Goal: Task Accomplishment & Management: Complete application form

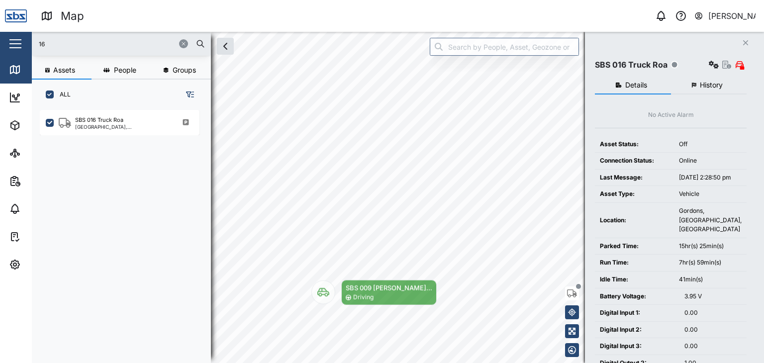
scroll to position [241, 155]
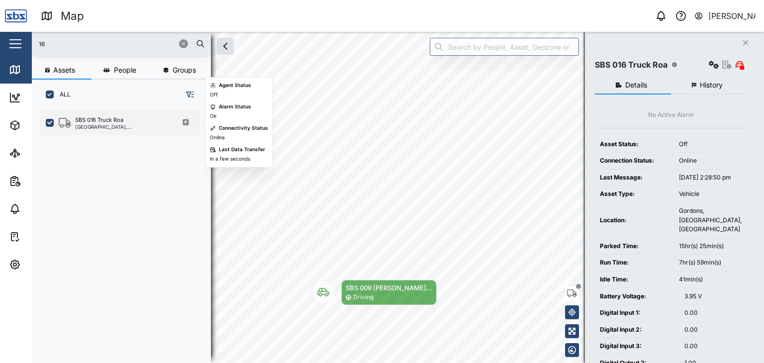
click at [95, 119] on div "SBS 016 Truck Roa" at bounding box center [99, 120] width 48 height 8
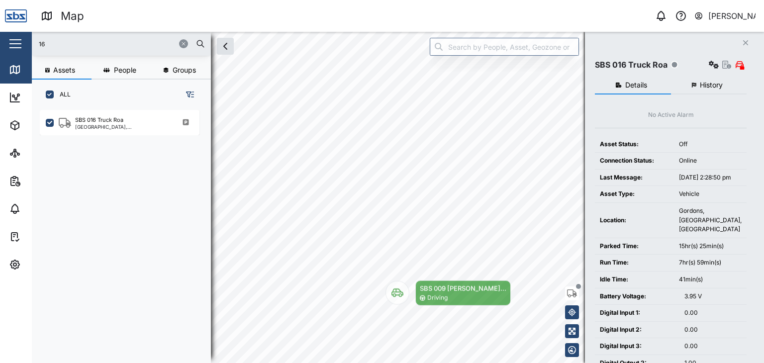
drag, startPoint x: 60, startPoint y: 43, endPoint x: 30, endPoint y: 40, distance: 29.9
click at [30, 40] on div "Map 0 [PERSON_NAME] Close Map Dashboard Assets ATS Camera Generator Personnel T…" at bounding box center [382, 181] width 764 height 363
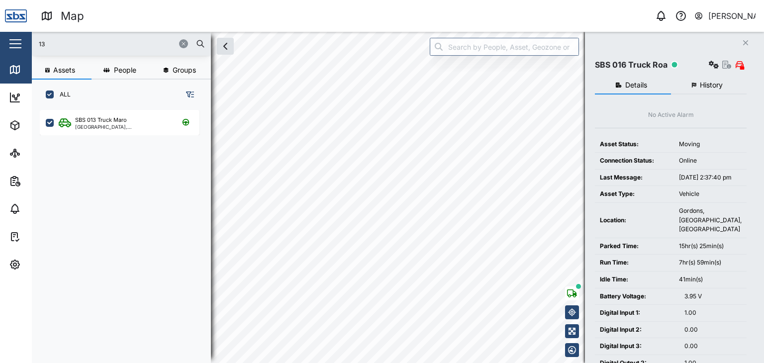
drag, startPoint x: 55, startPoint y: 41, endPoint x: 0, endPoint y: 31, distance: 56.1
click at [0, 31] on div "Map 0 [PERSON_NAME] Close Map Dashboard Assets ATS Camera Generator Personnel T…" at bounding box center [382, 181] width 764 height 363
type input "37"
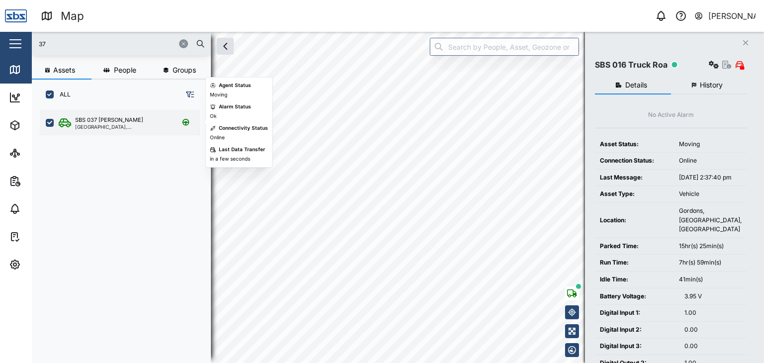
click at [106, 118] on div "SBS 037 [PERSON_NAME]" at bounding box center [109, 120] width 68 height 8
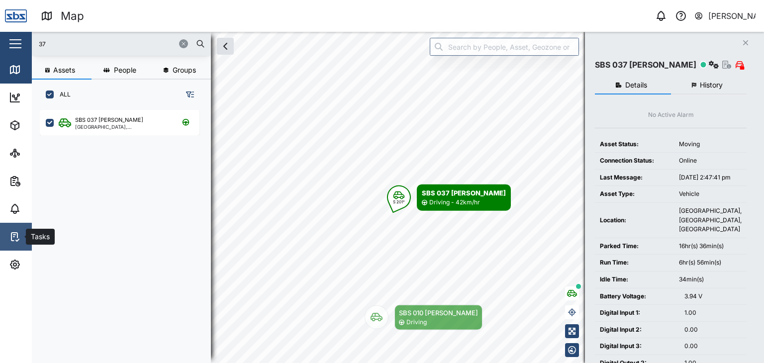
click at [14, 235] on icon at bounding box center [14, 235] width 2 height 0
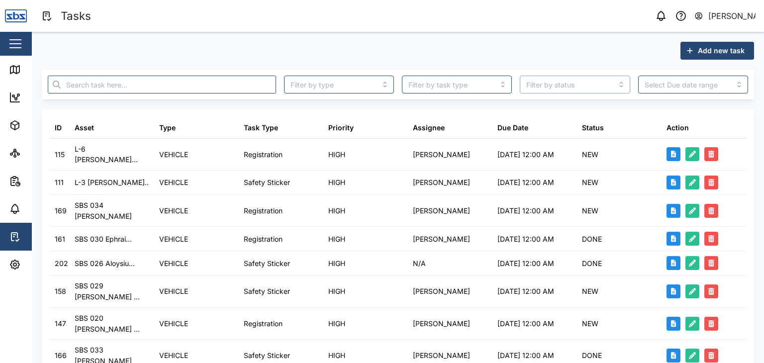
click at [617, 86] on input "search" at bounding box center [575, 85] width 110 height 18
click at [501, 83] on input "search" at bounding box center [457, 85] width 110 height 18
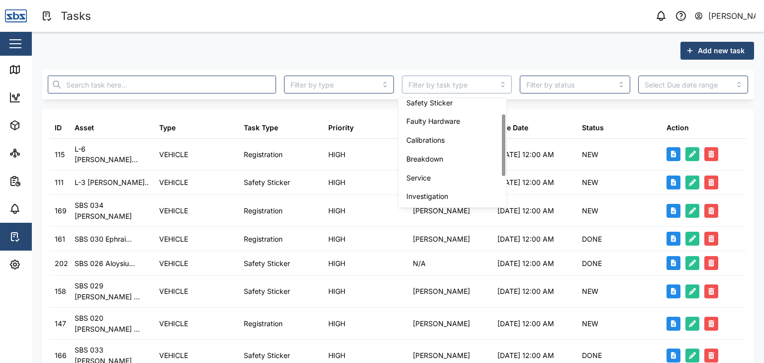
scroll to position [82, 0]
type input "Service"
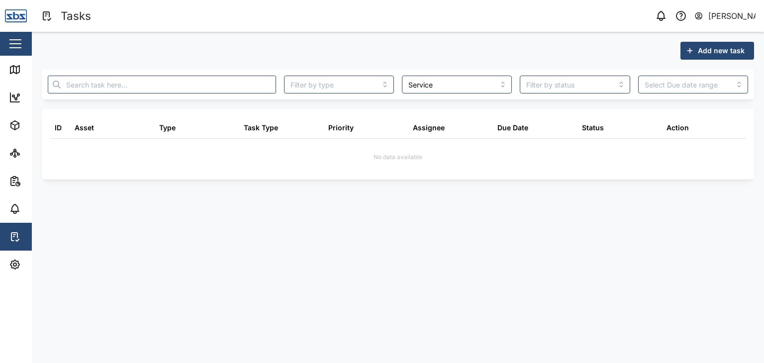
click at [719, 51] on span "Add new task" at bounding box center [721, 50] width 47 height 17
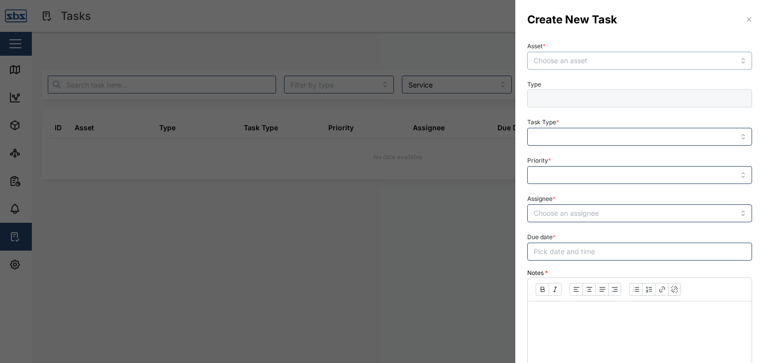
click at [735, 63] on input "Asset *" at bounding box center [639, 61] width 225 height 18
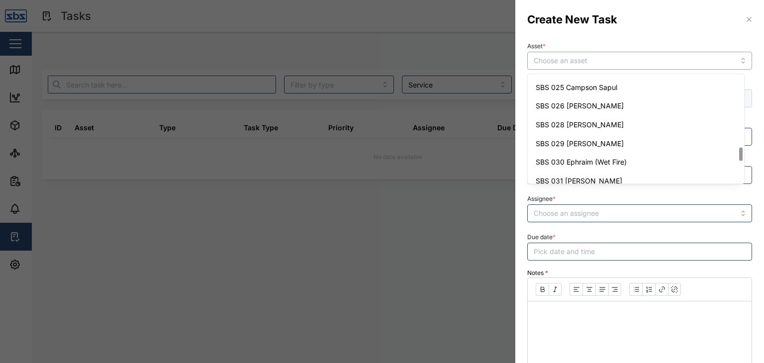
scroll to position [597, 0]
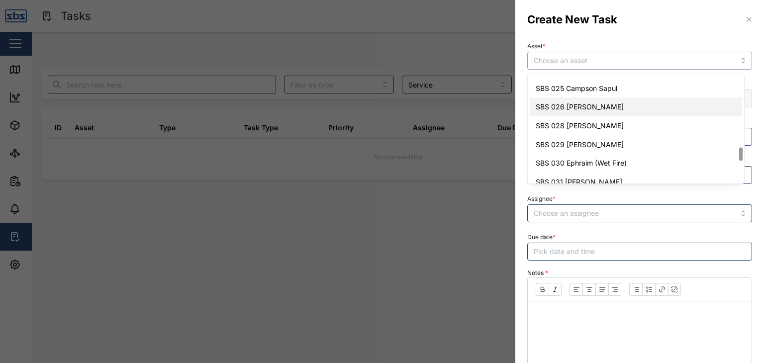
type input "SBS 026 [PERSON_NAME]"
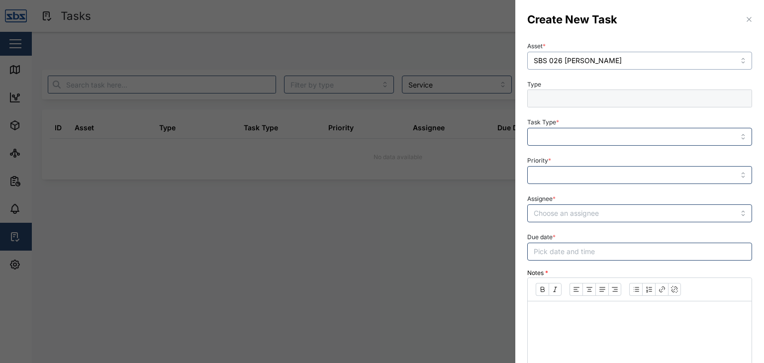
type input "VEHICLE"
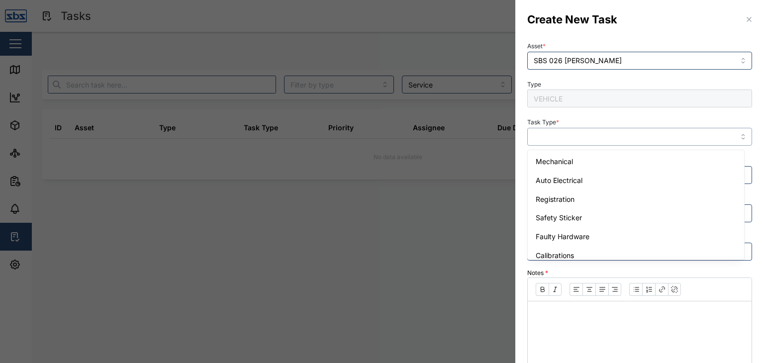
click at [736, 134] on input "Task Type *" at bounding box center [639, 137] width 225 height 18
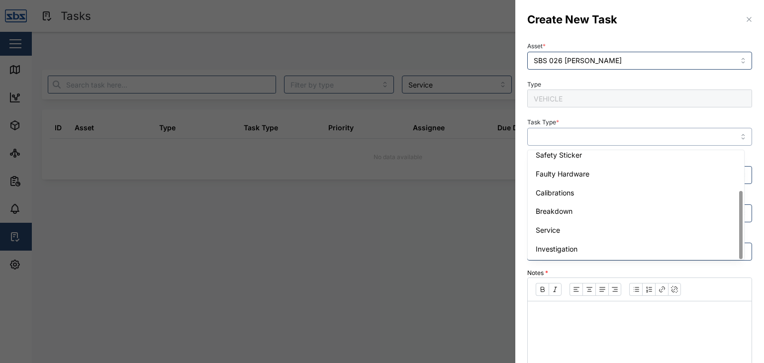
scroll to position [63, 0]
type input "Service"
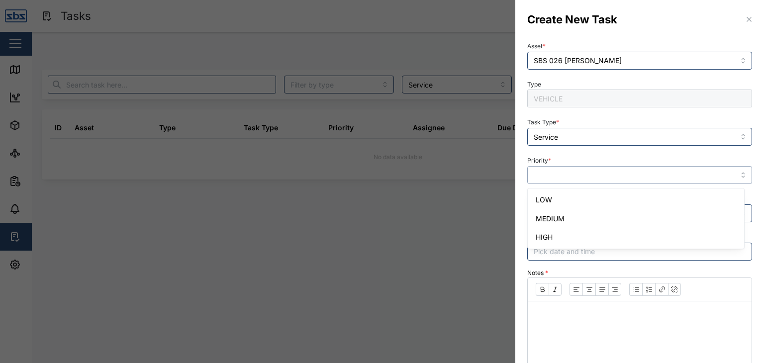
click at [738, 173] on input "Priority *" at bounding box center [639, 175] width 225 height 18
type input "HIGH"
click at [736, 211] on input "Assignee *" at bounding box center [639, 213] width 225 height 18
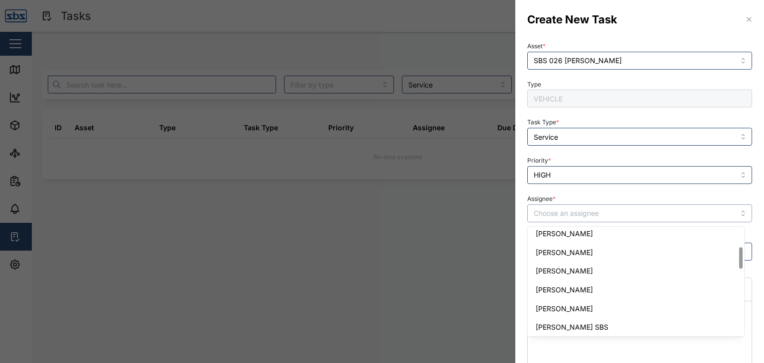
scroll to position [99, 0]
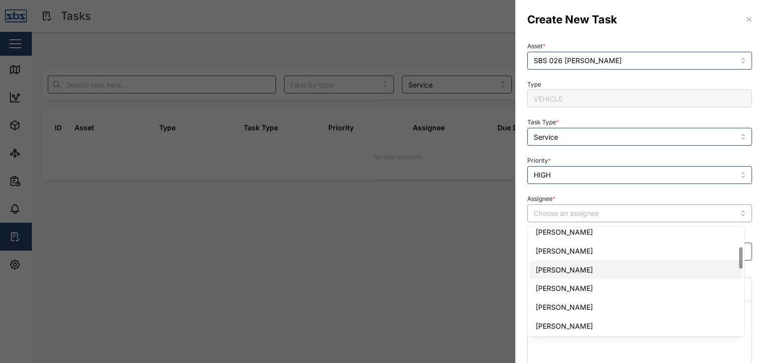
type input "[PERSON_NAME]"
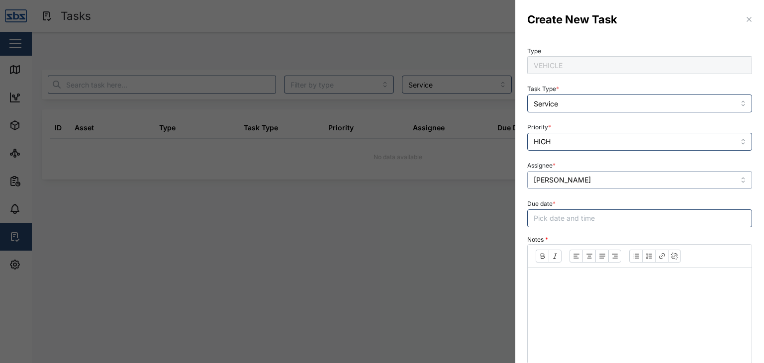
scroll to position [50, 0]
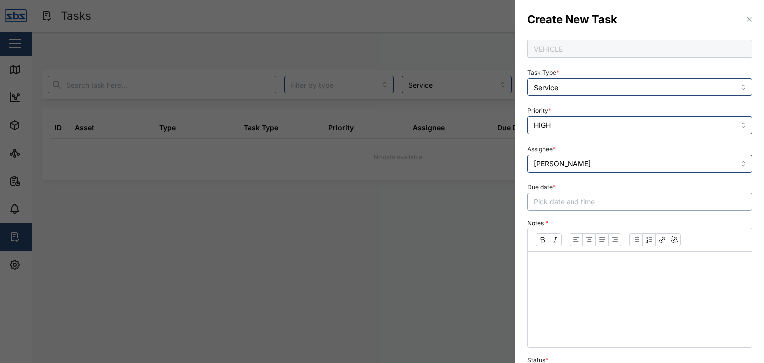
click at [569, 203] on span "Pick date and time" at bounding box center [563, 201] width 61 height 8
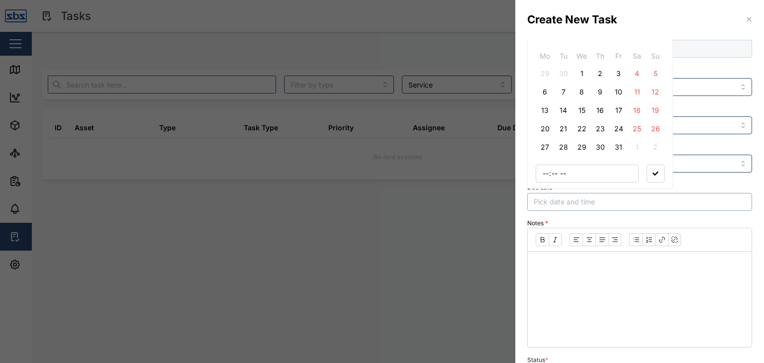
click at [695, 26] on div "Create New Task" at bounding box center [639, 19] width 249 height 39
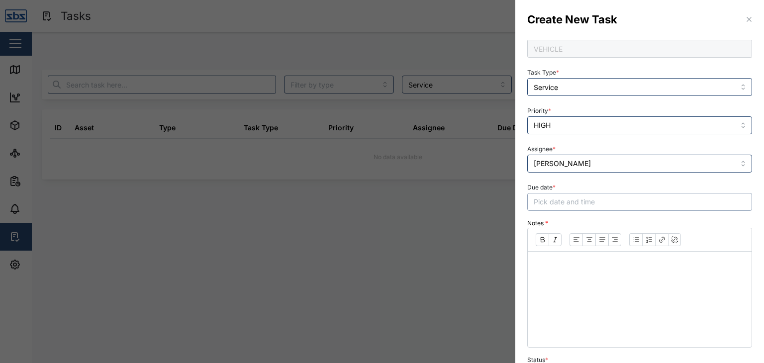
scroll to position [139, 0]
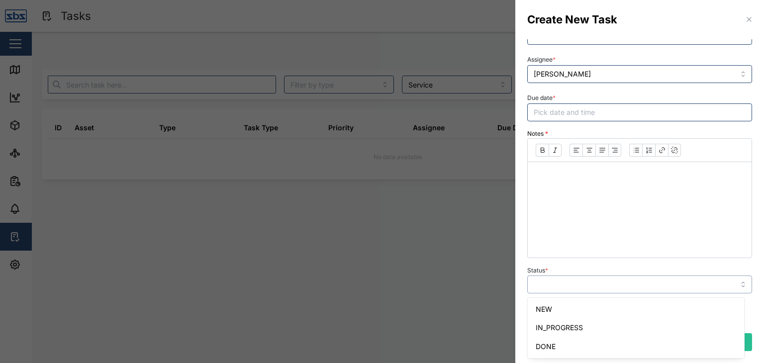
click at [735, 285] on input "Status *" at bounding box center [639, 284] width 225 height 18
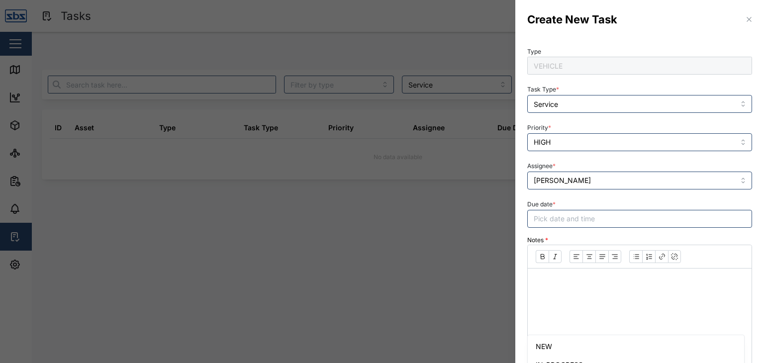
scroll to position [0, 0]
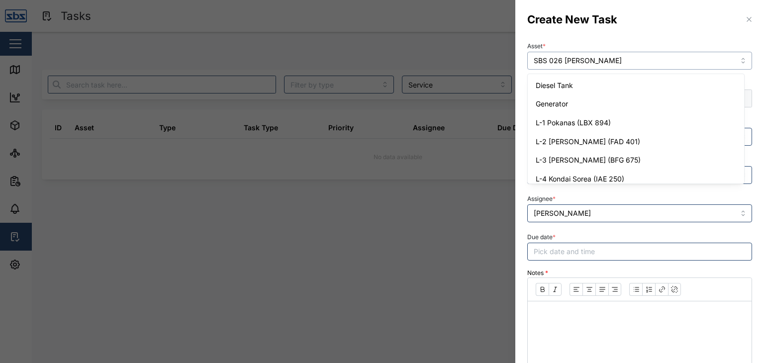
click at [735, 60] on input "SBS 026 [PERSON_NAME]" at bounding box center [639, 61] width 225 height 18
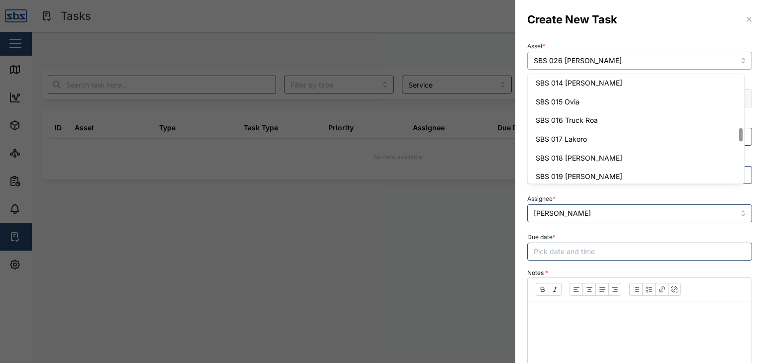
scroll to position [378, 0]
type input "SBS 013 Truck Maro"
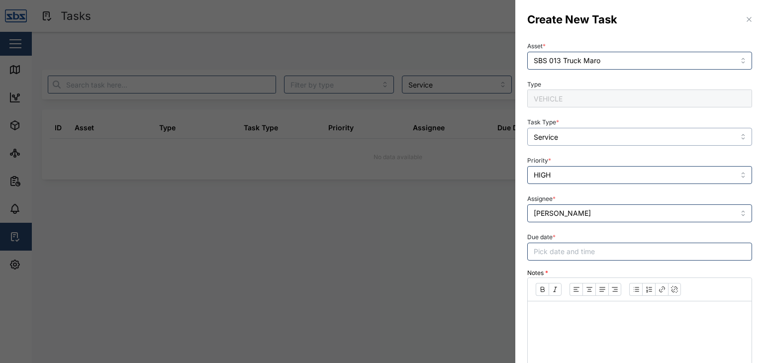
click at [732, 133] on input "Service" at bounding box center [639, 137] width 225 height 18
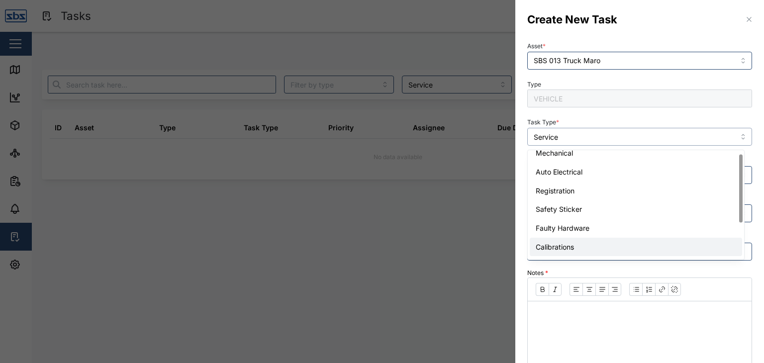
scroll to position [0, 0]
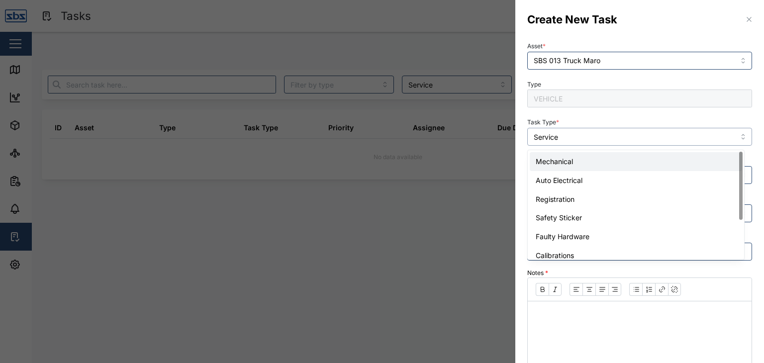
type input "Mechanical"
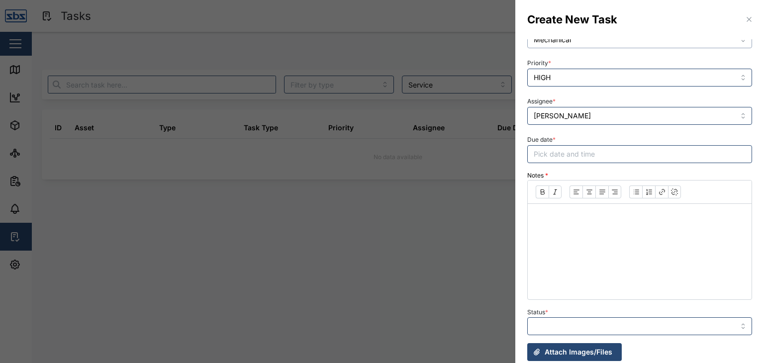
scroll to position [99, 0]
click at [546, 148] on span "Pick date and time" at bounding box center [563, 152] width 61 height 8
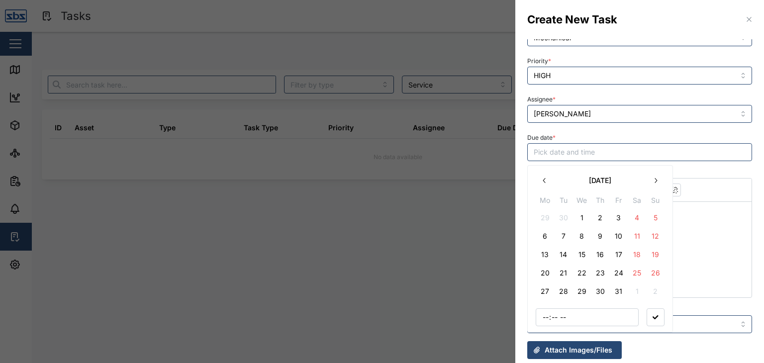
click at [548, 234] on button "6" at bounding box center [545, 236] width 18 height 18
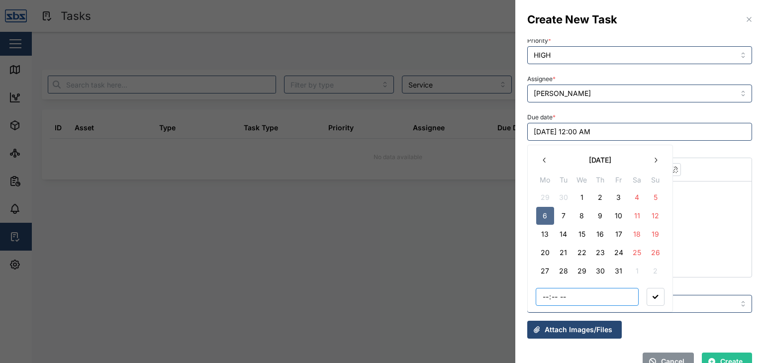
scroll to position [139, 0]
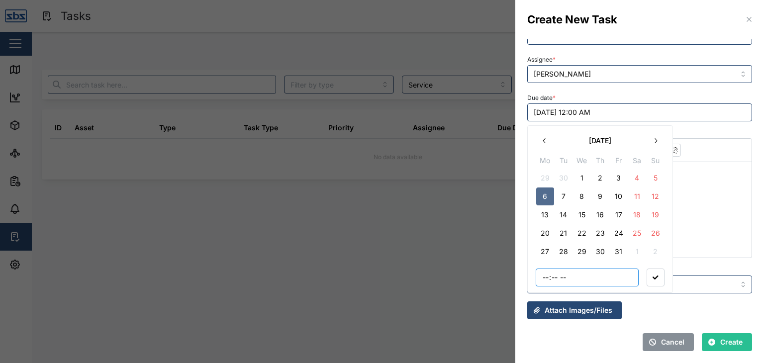
click at [555, 277] on input "time" at bounding box center [586, 277] width 103 height 18
click at [652, 274] on button "button" at bounding box center [655, 277] width 18 height 18
type input "00:00"
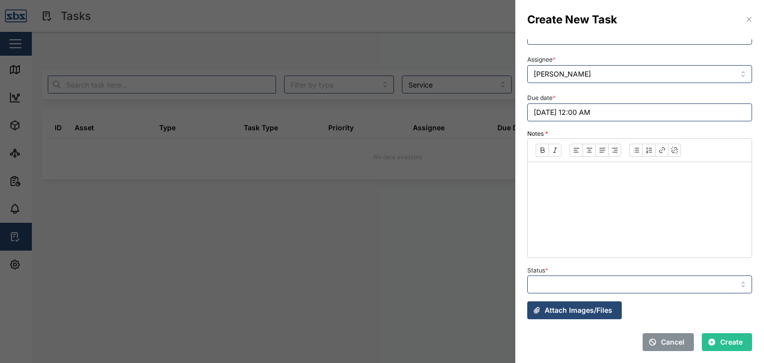
click at [745, 21] on icon "button" at bounding box center [749, 19] width 8 height 8
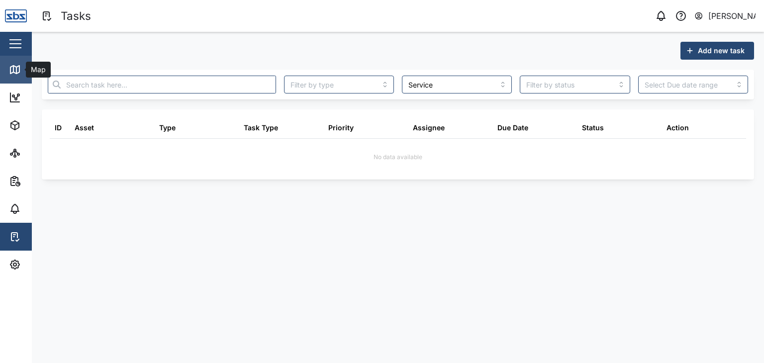
click at [7, 70] on link "Map" at bounding box center [64, 70] width 129 height 28
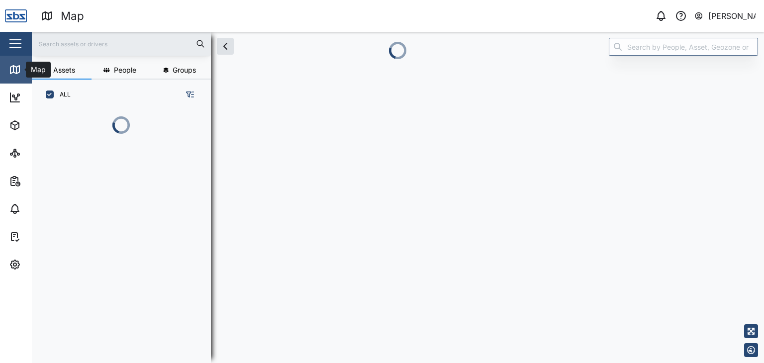
scroll to position [241, 155]
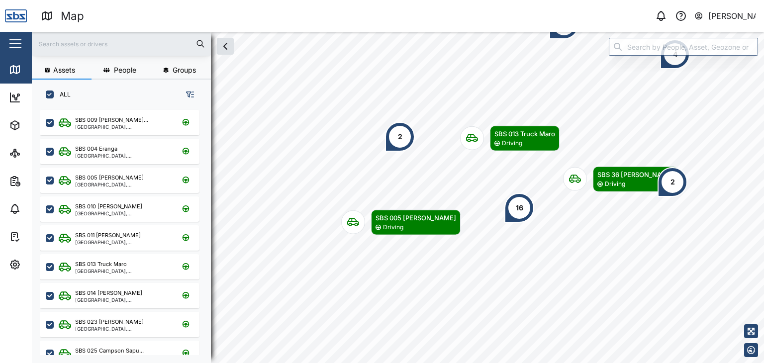
click at [61, 45] on input "text" at bounding box center [121, 43] width 167 height 15
type input "13"
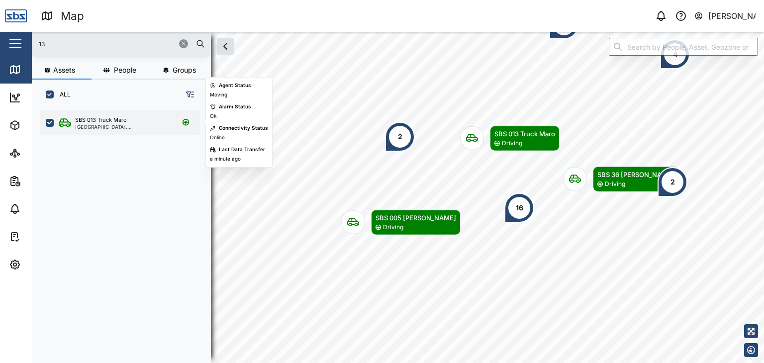
click at [113, 119] on div "SBS 013 Truck Maro" at bounding box center [101, 120] width 52 height 8
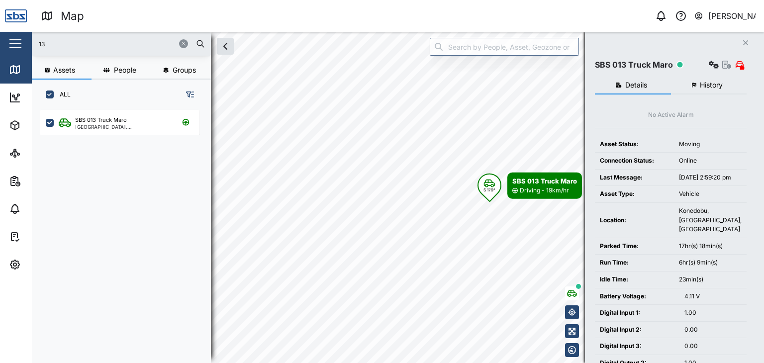
drag, startPoint x: 39, startPoint y: 38, endPoint x: 27, endPoint y: 40, distance: 12.6
click at [27, 40] on div "Map 0 [PERSON_NAME] Close Map Dashboard Assets ATS Camera Generator Personnel T…" at bounding box center [382, 181] width 764 height 363
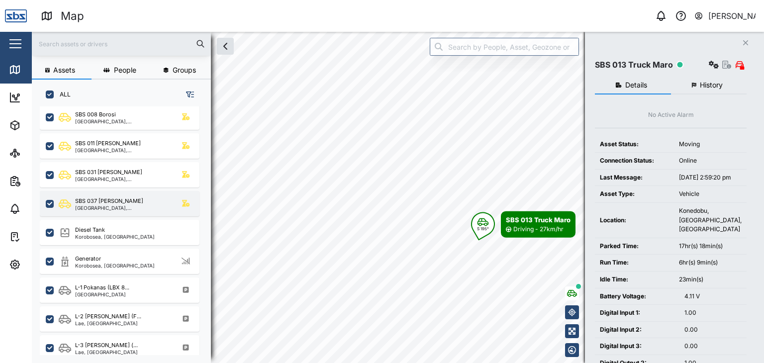
scroll to position [398, 0]
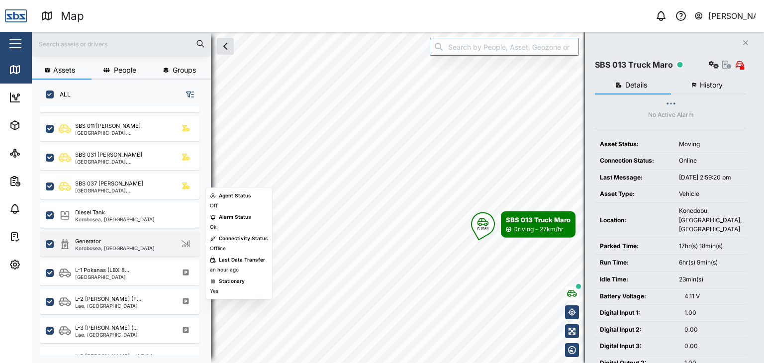
click at [117, 242] on div "Generator" at bounding box center [115, 241] width 80 height 8
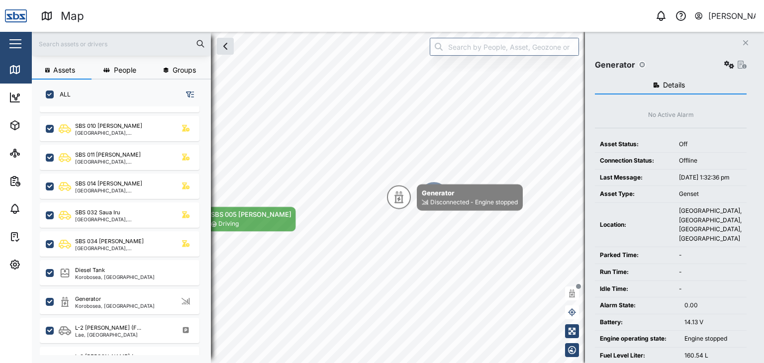
click at [57, 40] on input "text" at bounding box center [121, 43] width 167 height 15
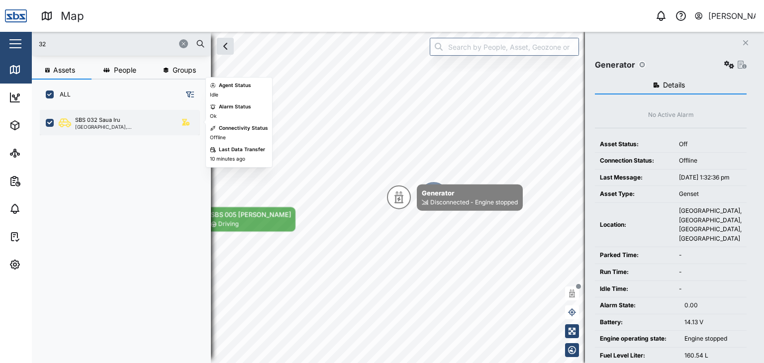
click at [110, 125] on div "[GEOGRAPHIC_DATA], [GEOGRAPHIC_DATA]" at bounding box center [122, 126] width 95 height 5
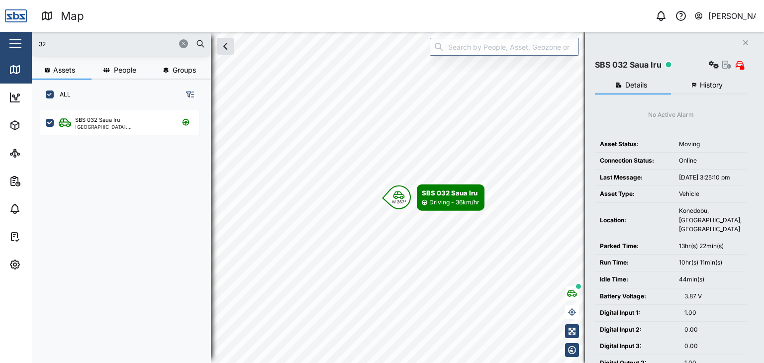
drag, startPoint x: 57, startPoint y: 46, endPoint x: 12, endPoint y: 37, distance: 45.5
click at [12, 37] on div "Map 0 [PERSON_NAME] Close Map Dashboard Assets ATS Camera Generator Personnel T…" at bounding box center [382, 181] width 764 height 363
type input "31"
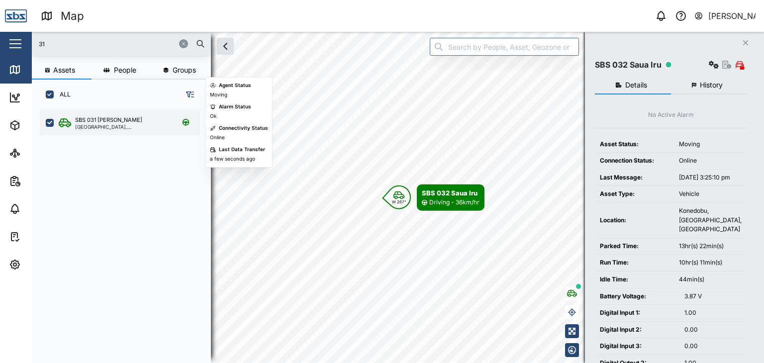
click at [86, 131] on div "SBS 031 [PERSON_NAME] [GEOGRAPHIC_DATA], [GEOGRAPHIC_DATA]" at bounding box center [120, 122] width 160 height 25
